Goal: Task Accomplishment & Management: Complete application form

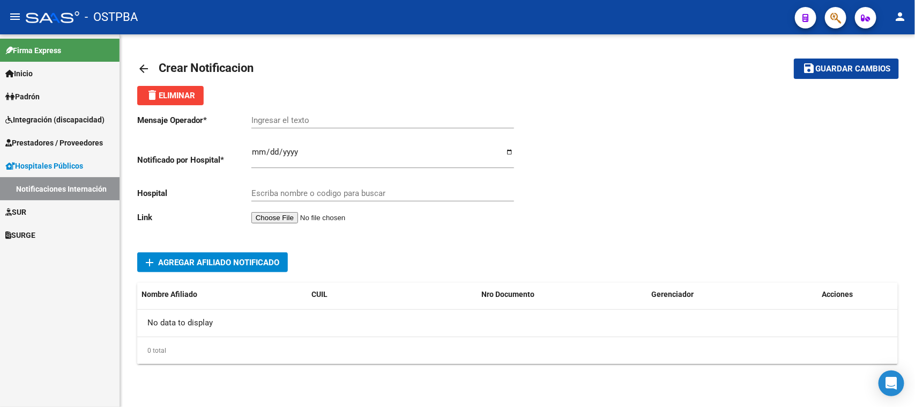
click at [254, 118] on input "Ingresar el texto" at bounding box center [383, 120] width 263 height 10
type input "[PERSON_NAME]"
click at [338, 111] on div "[PERSON_NAME] el texto" at bounding box center [383, 116] width 263 height 23
drag, startPoint x: 336, startPoint y: 113, endPoint x: 262, endPoint y: 114, distance: 74.0
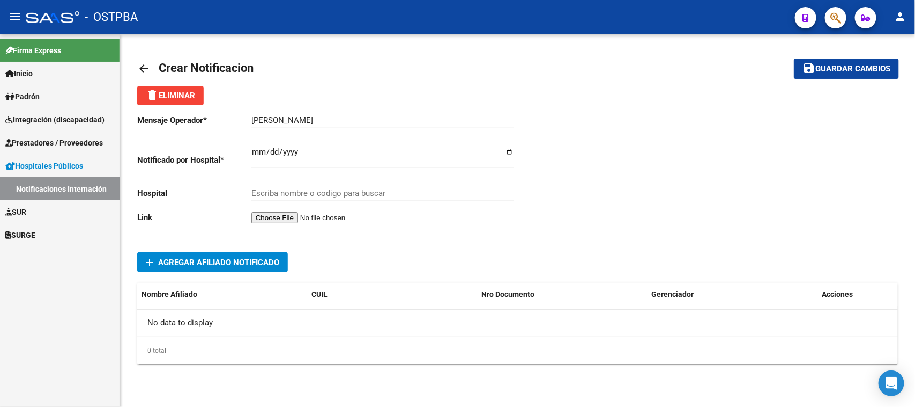
click at [262, 114] on div "[PERSON_NAME] el texto" at bounding box center [383, 116] width 263 height 23
drag, startPoint x: 250, startPoint y: 116, endPoint x: 366, endPoint y: 116, distance: 115.8
click at [366, 116] on input "[PERSON_NAME]" at bounding box center [383, 120] width 263 height 10
click at [260, 151] on input "Ingresar el fecha" at bounding box center [383, 155] width 263 height 17
type input "[DATE]"
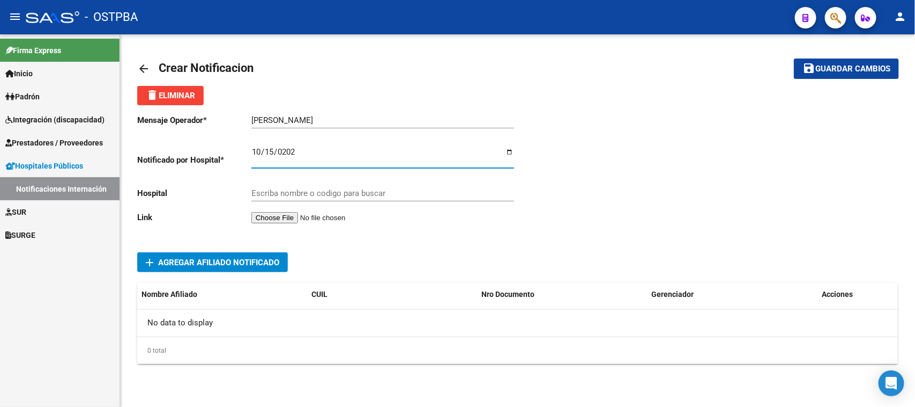
click at [262, 192] on input "Escriba nombre o codigo para buscar" at bounding box center [383, 193] width 263 height 10
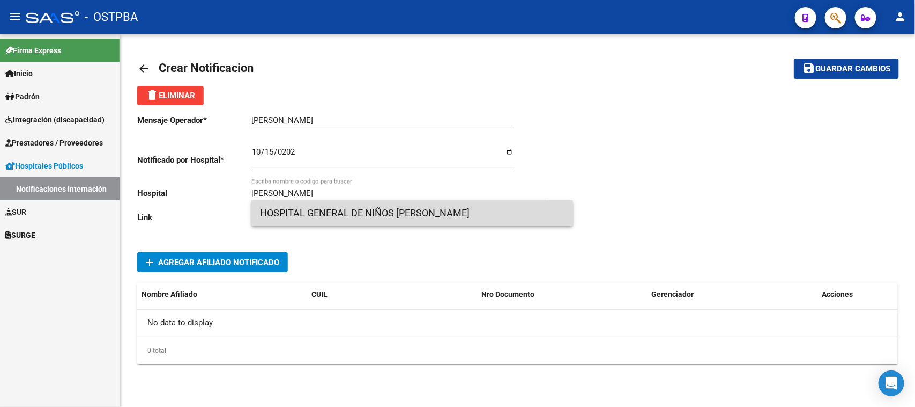
click at [355, 212] on span "HOSPITAL GENERAL DE NIÑOS [PERSON_NAME]" at bounding box center [412, 213] width 305 height 26
type input "HOSPITAL GENERAL DE NIÑOS [PERSON_NAME]"
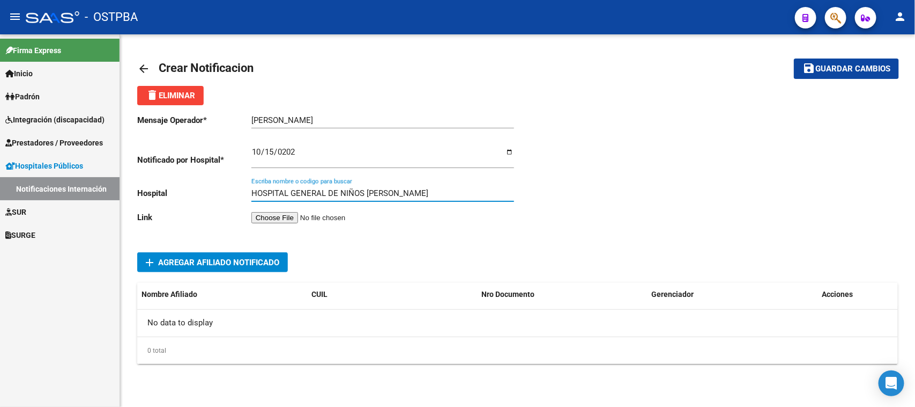
click at [470, 232] on div "Mensaje Operador * [PERSON_NAME] el texto Notificado por Hospital * [DATE] Ingr…" at bounding box center [327, 170] width 381 height 131
click at [393, 265] on div "add Agregar Afiliado Notificado" at bounding box center [517, 262] width 761 height 20
click at [301, 215] on input "file" at bounding box center [320, 217] width 136 height 11
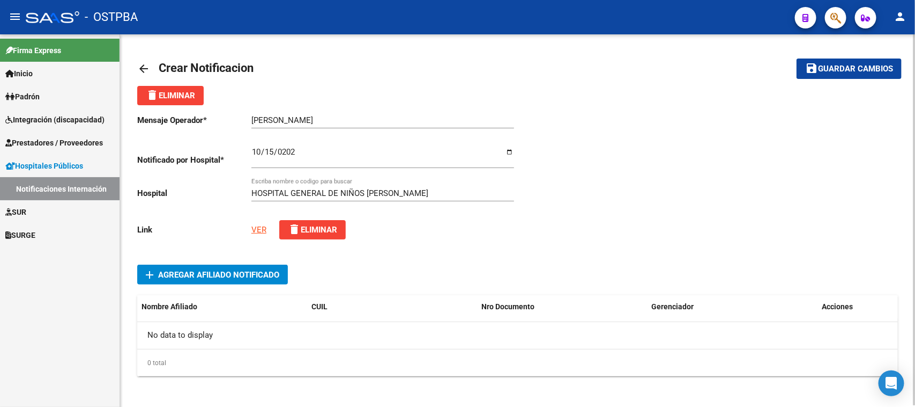
click at [192, 270] on span "Agregar Afiliado Notificado" at bounding box center [218, 275] width 121 height 10
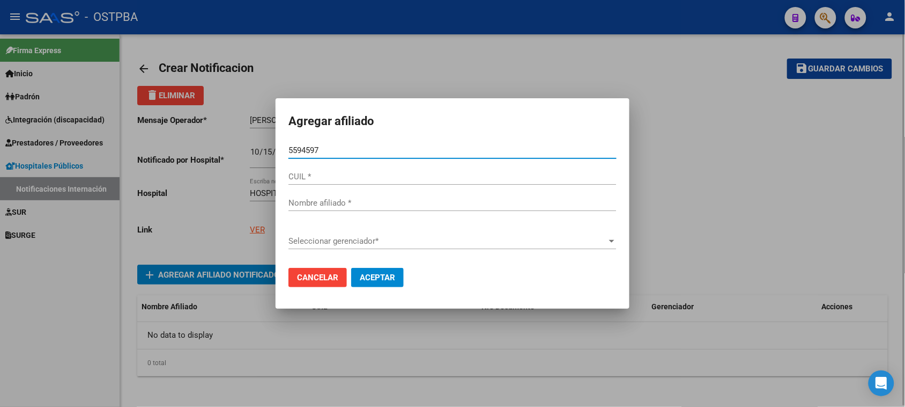
type input "55945973"
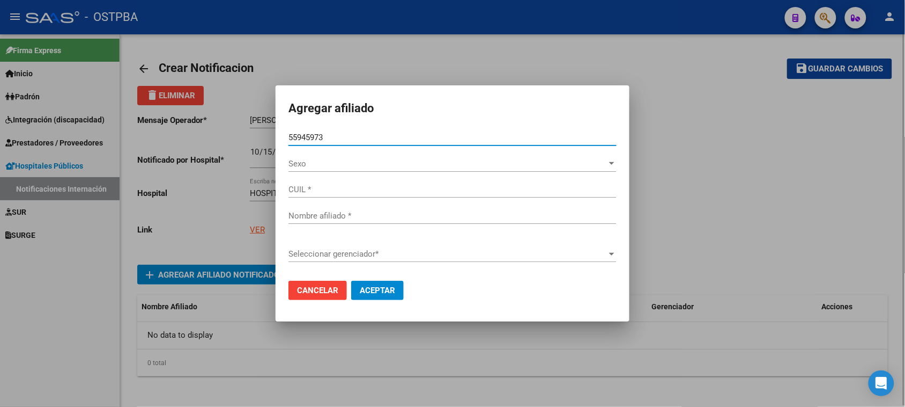
type input "27559459734"
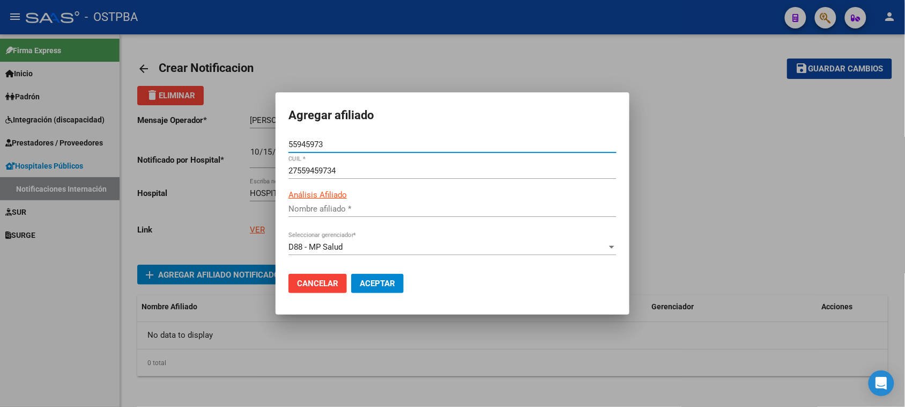
type input "[PERSON_NAME]"
type input "55945973"
click at [381, 275] on button "Aceptar" at bounding box center [377, 283] width 53 height 19
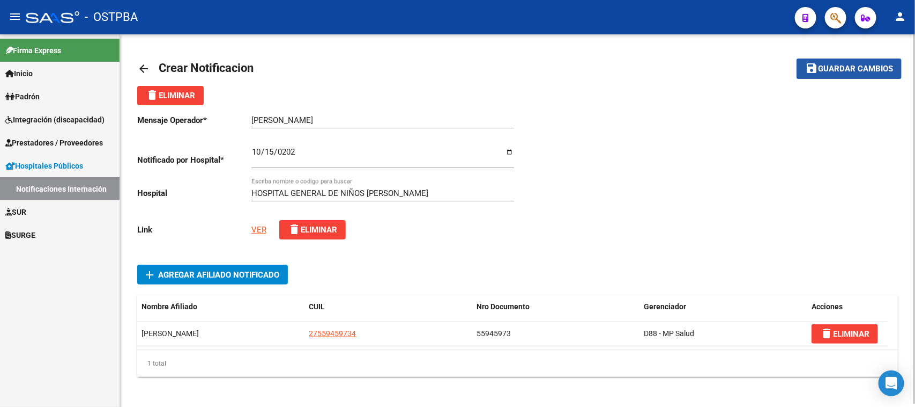
click at [848, 64] on span "Guardar cambios" at bounding box center [855, 69] width 75 height 10
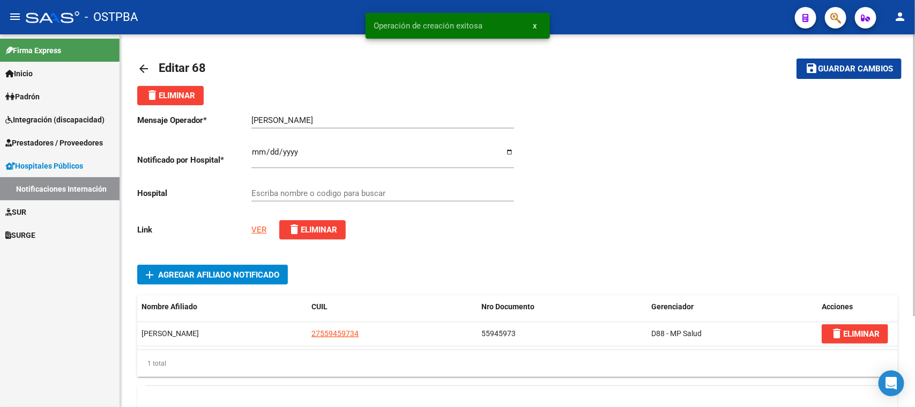
type input "HOSPITAL GENERAL DE NIÑOS [PERSON_NAME]"
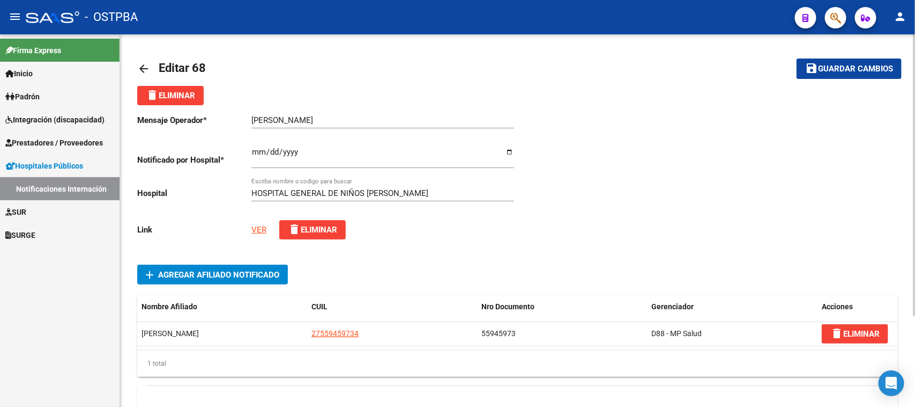
click at [822, 68] on span "Guardar cambios" at bounding box center [855, 69] width 75 height 10
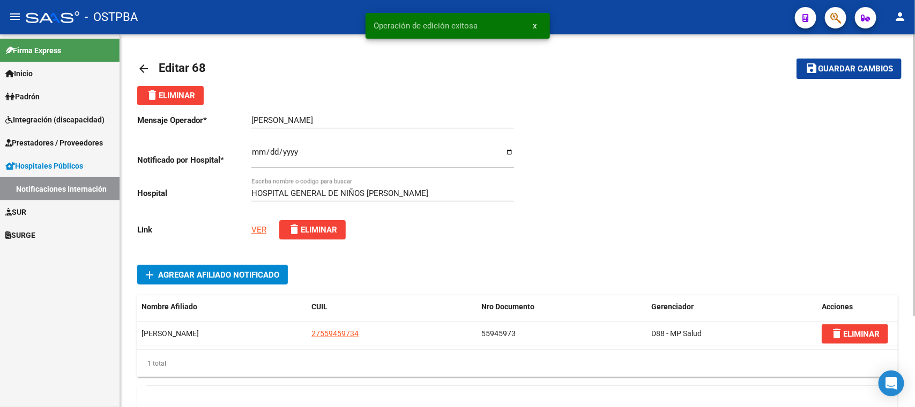
click at [143, 69] on mat-icon "arrow_back" at bounding box center [143, 68] width 13 height 13
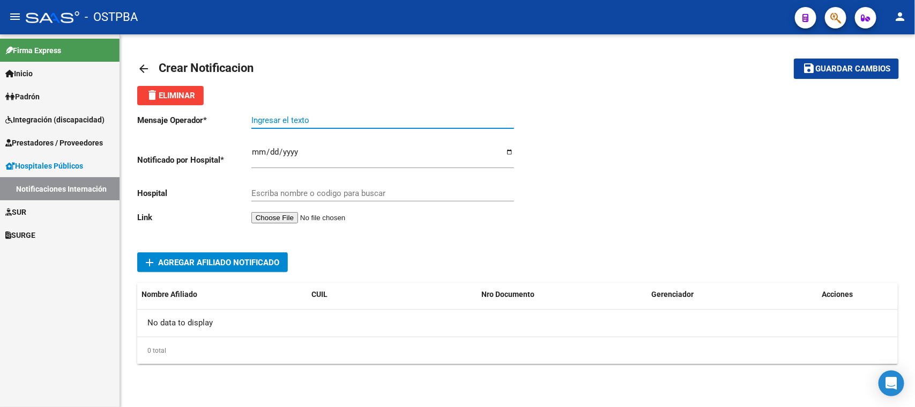
click at [252, 116] on input "Ingresar el texto" at bounding box center [383, 120] width 263 height 10
paste input "[PERSON_NAME]"
type input "[PERSON_NAME]"
click at [740, 375] on div "arrow_back Crear Notificacion save Guardar cambios delete Eliminar Mensaje Oper…" at bounding box center [517, 216] width 795 height 364
click at [256, 154] on input "Ingresar el fecha" at bounding box center [383, 155] width 263 height 17
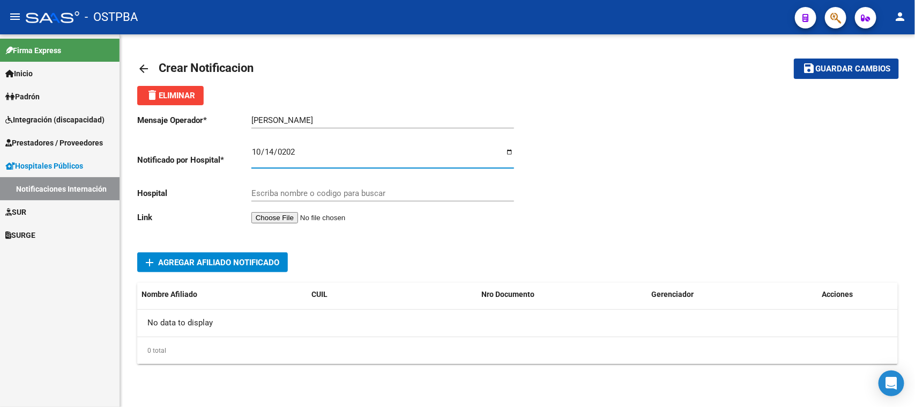
type input "[DATE]"
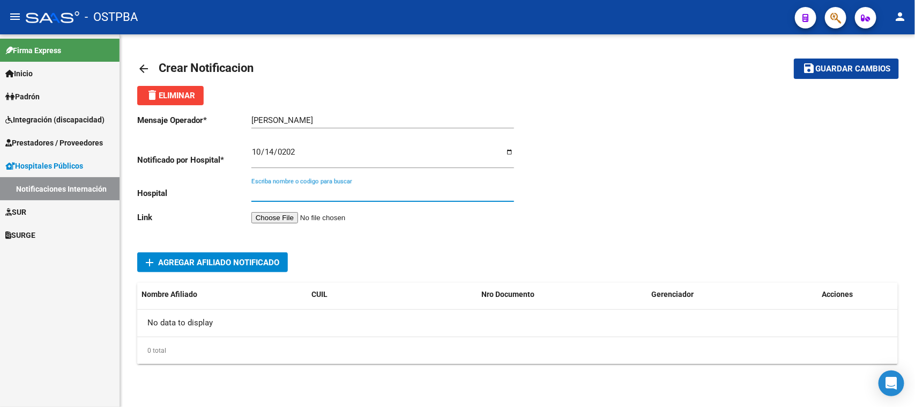
click at [264, 188] on input "Escriba nombre o codigo para buscar" at bounding box center [383, 193] width 263 height 10
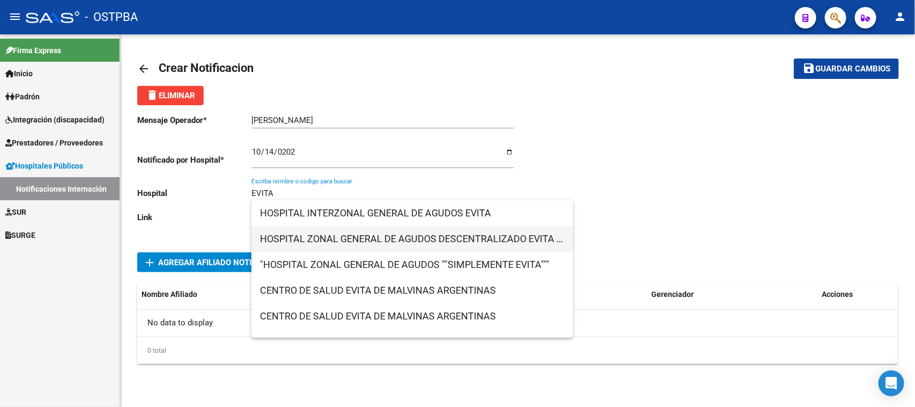
click at [290, 238] on span "HOSPITAL ZONAL GENERAL DE AGUDOS DESCENTRALIZADO EVITA PUEBLO" at bounding box center [412, 239] width 305 height 26
type input "HOSPITAL ZONAL GENERAL DE AGUDOS DESCENTRALIZADO EVITA PUEBLO"
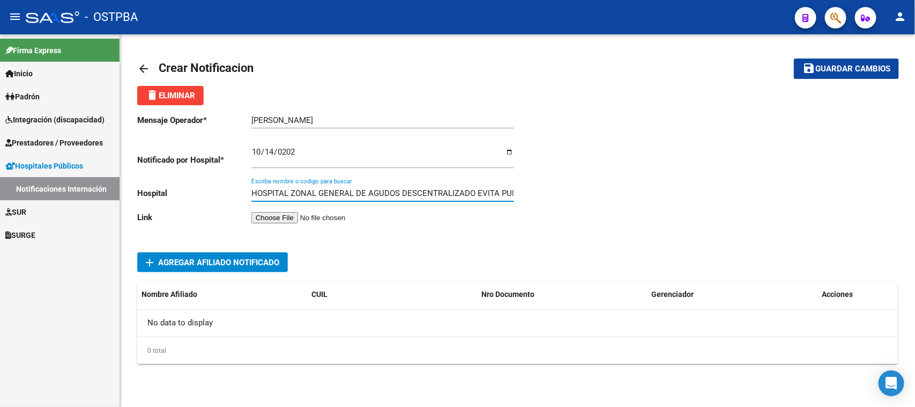
click at [290, 216] on input "file" at bounding box center [320, 217] width 136 height 11
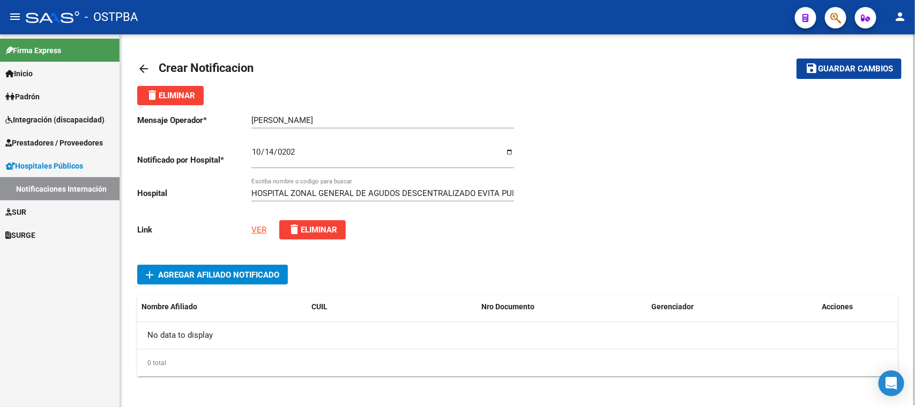
click at [204, 270] on span "Agregar Afiliado Notificado" at bounding box center [218, 275] width 121 height 10
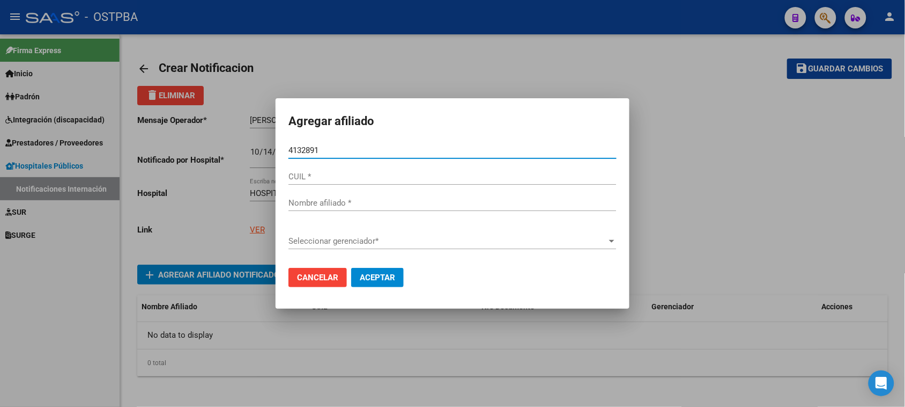
type input "41328912"
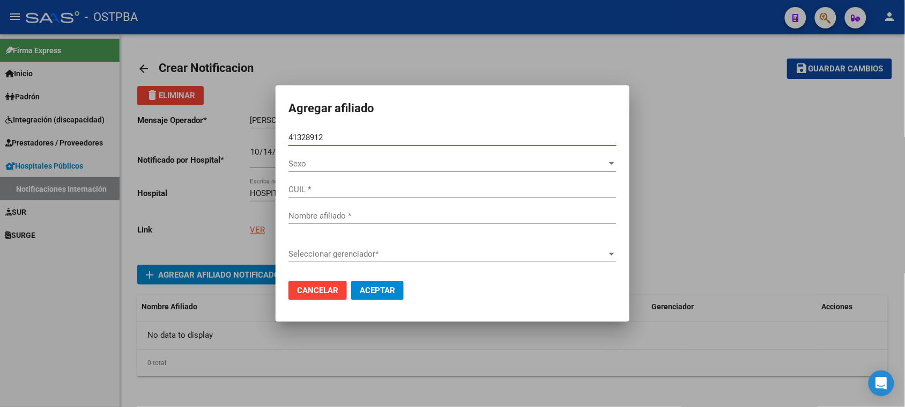
type input "27413289128"
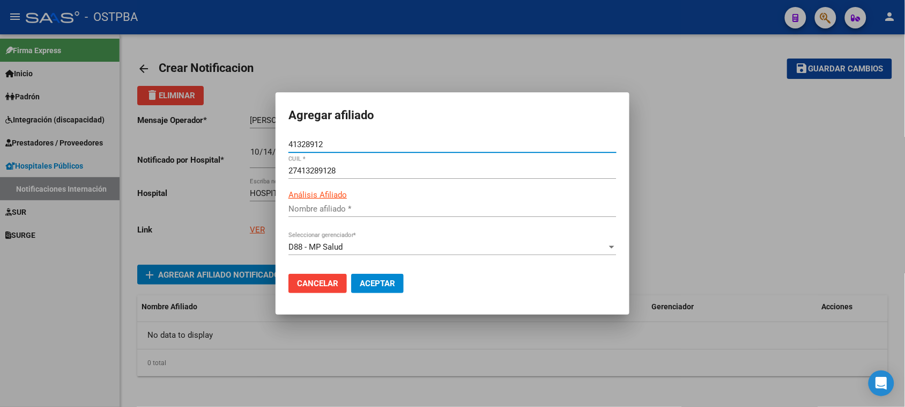
type input "[PERSON_NAME]"
type input "41328912"
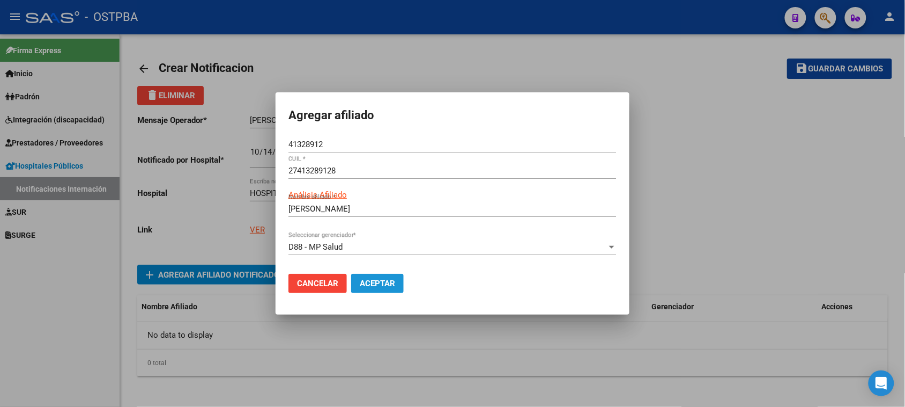
click at [391, 284] on span "Aceptar" at bounding box center [377, 283] width 35 height 10
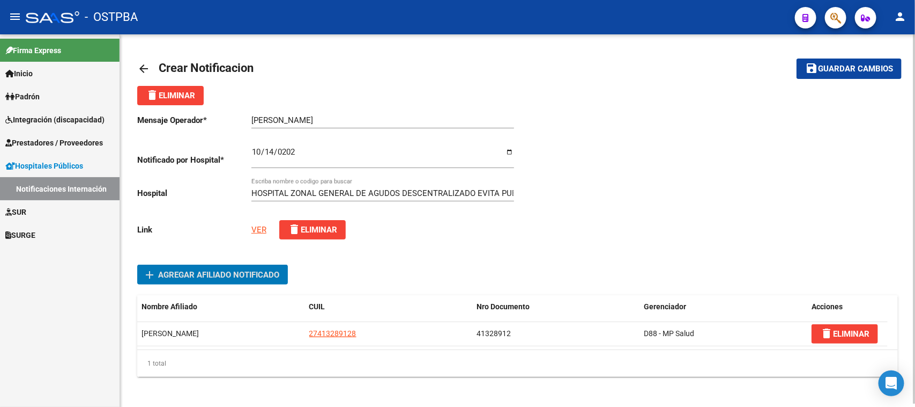
click at [832, 64] on span "Guardar cambios" at bounding box center [855, 69] width 75 height 10
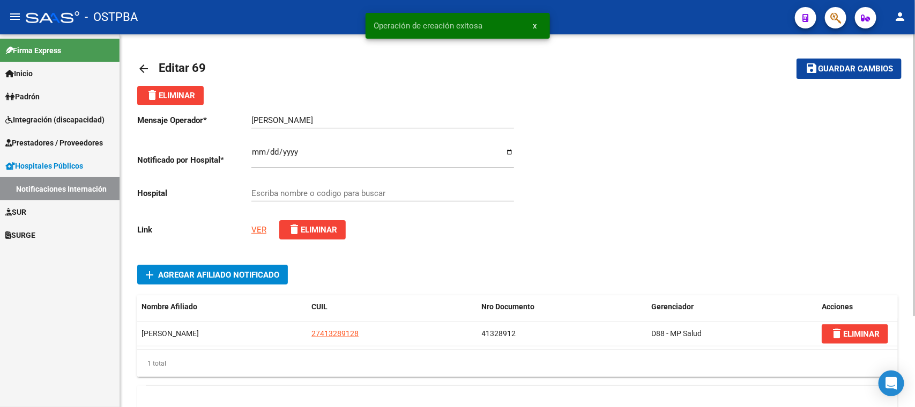
type input "HOSPITAL ZONAL GENERAL DE AGUDOS DESCENTRALIZADO EVITA PUEBLO"
click at [41, 164] on span "Hospitales Públicos" at bounding box center [44, 166] width 78 height 12
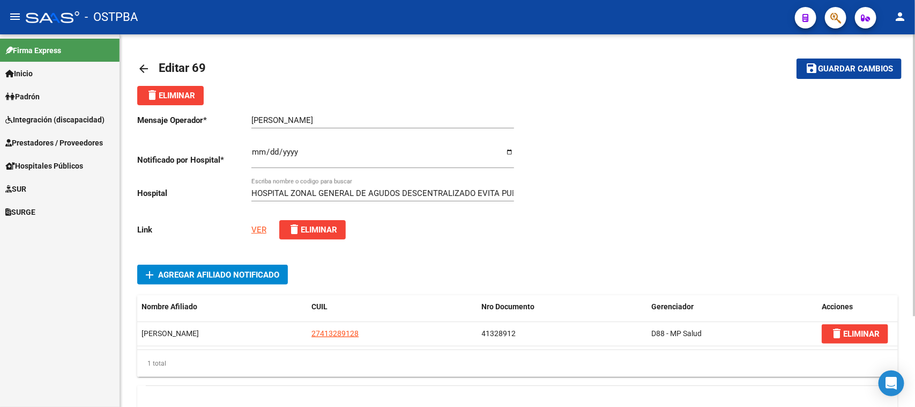
click at [141, 68] on mat-icon "arrow_back" at bounding box center [143, 68] width 13 height 13
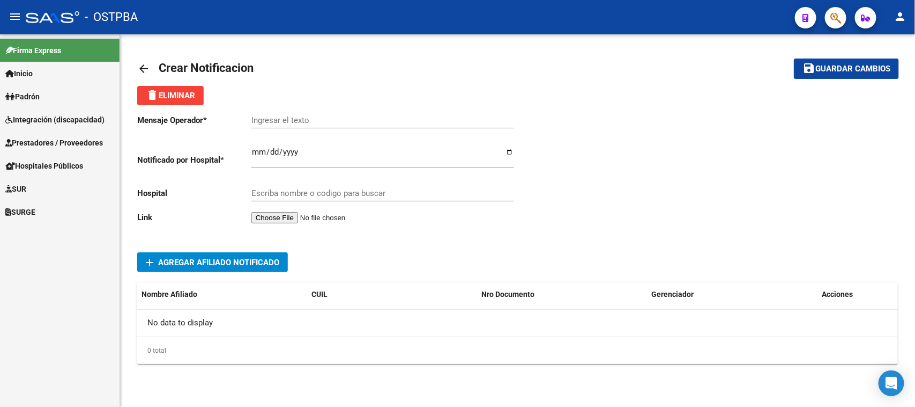
click at [146, 65] on mat-icon "arrow_back" at bounding box center [143, 68] width 13 height 13
